Goal: Task Accomplishment & Management: Manage account settings

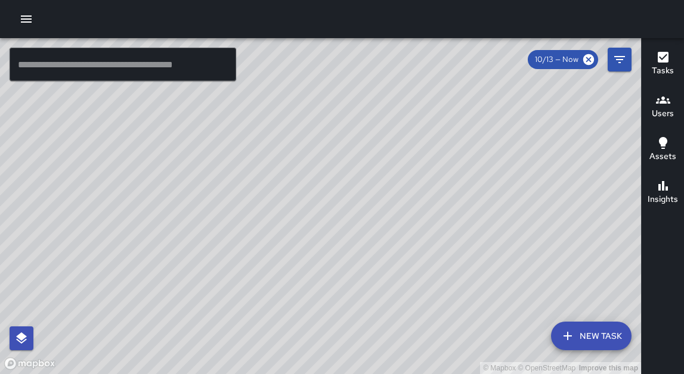
click at [36, 20] on button "button" at bounding box center [26, 19] width 24 height 24
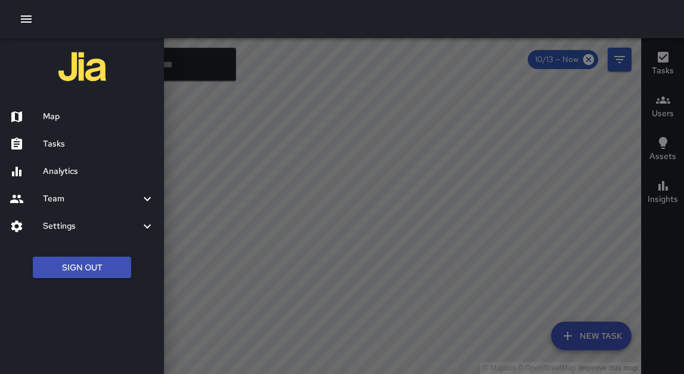
click at [69, 201] on h6 "Team" at bounding box center [91, 199] width 97 height 13
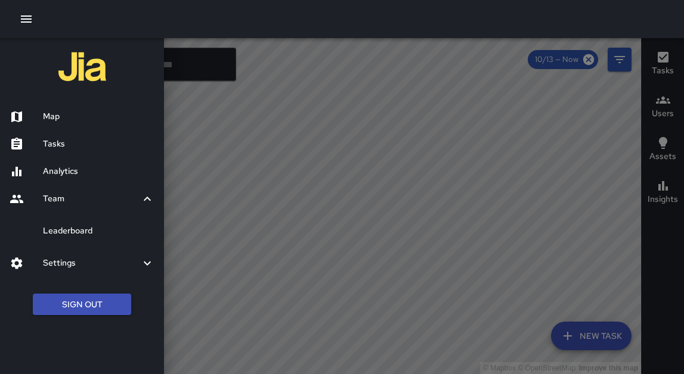
click at [65, 238] on div "Leaderboard" at bounding box center [82, 231] width 164 height 27
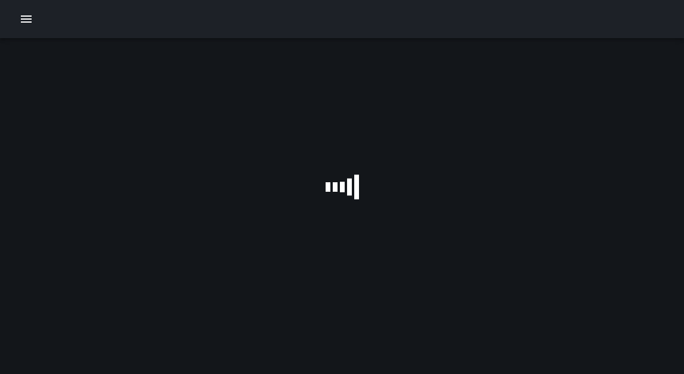
click at [27, 17] on icon "button" at bounding box center [26, 19] width 14 height 14
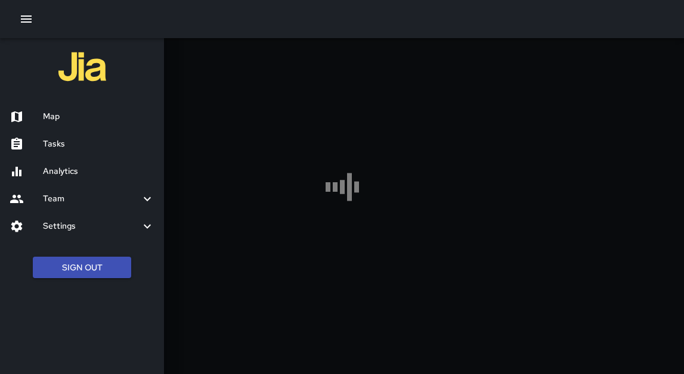
click at [61, 232] on h6 "Settings" at bounding box center [91, 226] width 97 height 13
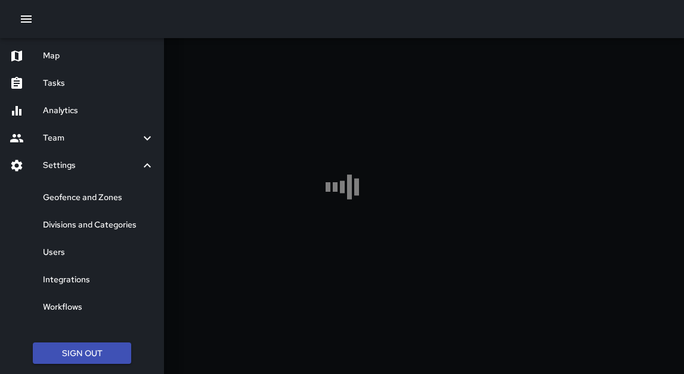
scroll to position [61, 0]
click at [59, 260] on div "Users" at bounding box center [82, 251] width 164 height 27
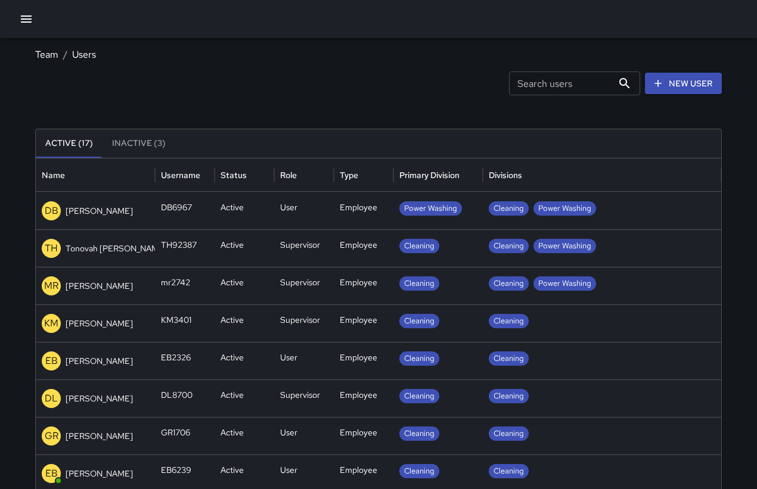
click at [152, 145] on button "Inactive (3)" at bounding box center [139, 143] width 73 height 29
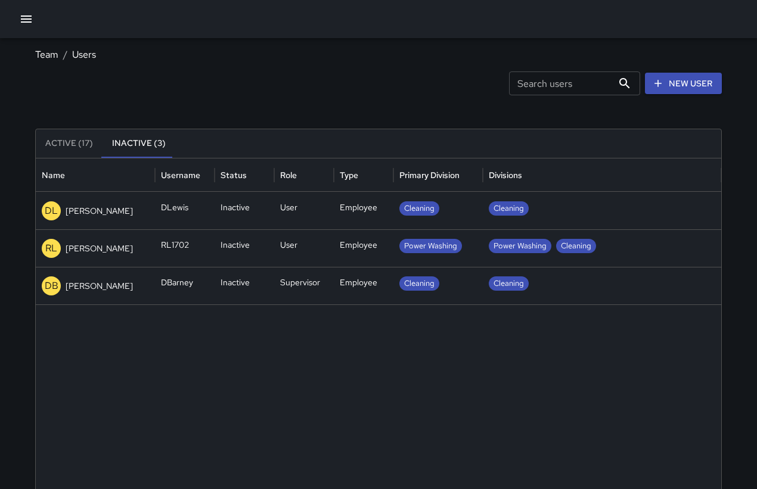
click at [71, 145] on button "Active (17)" at bounding box center [69, 143] width 67 height 29
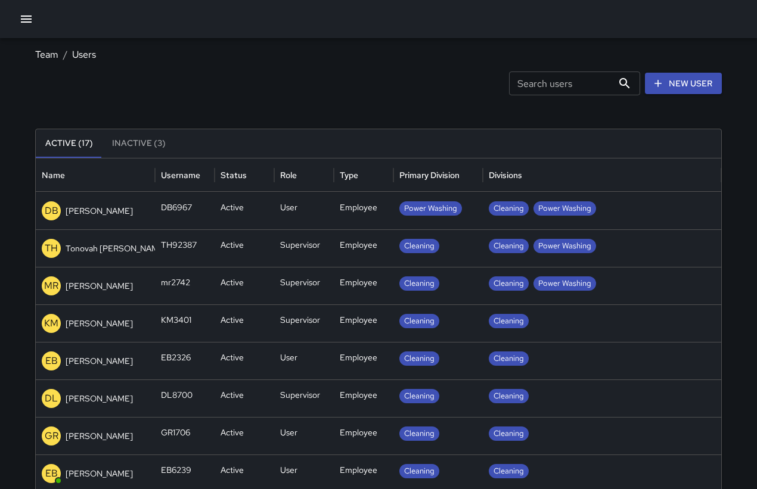
click at [551, 88] on div "Search users Search users" at bounding box center [574, 84] width 131 height 24
type input "****"
